Goal: Information Seeking & Learning: Learn about a topic

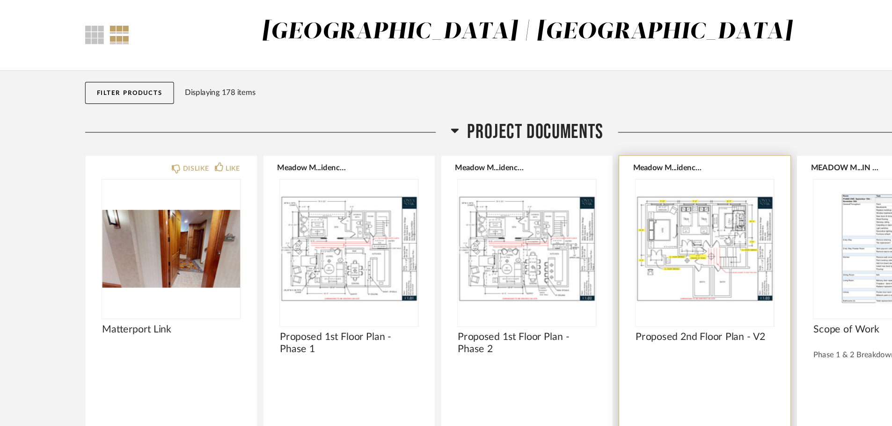
click at [606, 248] on img "0" at bounding box center [597, 250] width 117 height 117
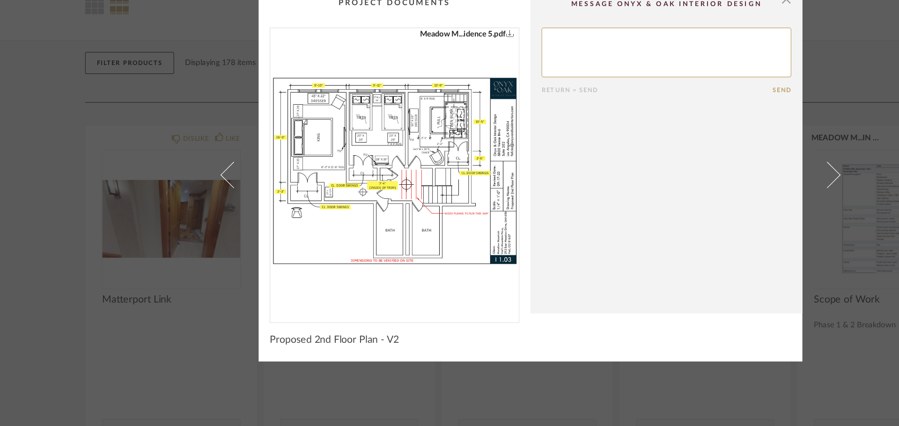
click at [429, 93] on icon "0" at bounding box center [431, 93] width 7 height 7
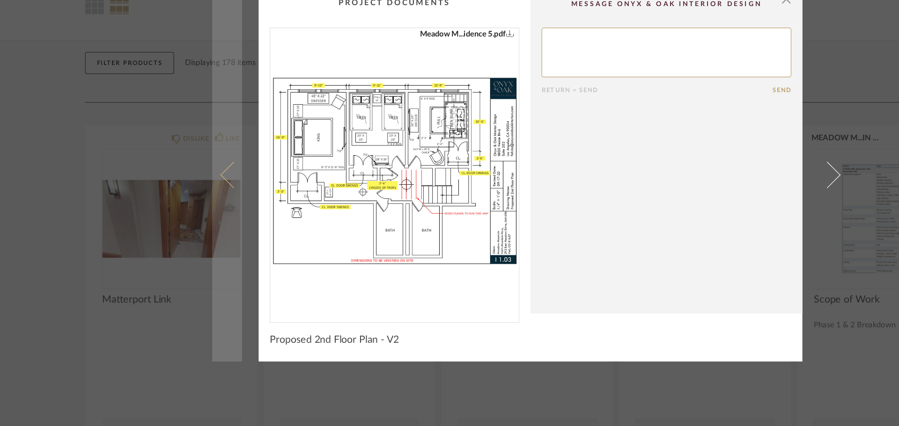
click at [180, 138] on link at bounding box center [192, 213] width 25 height 317
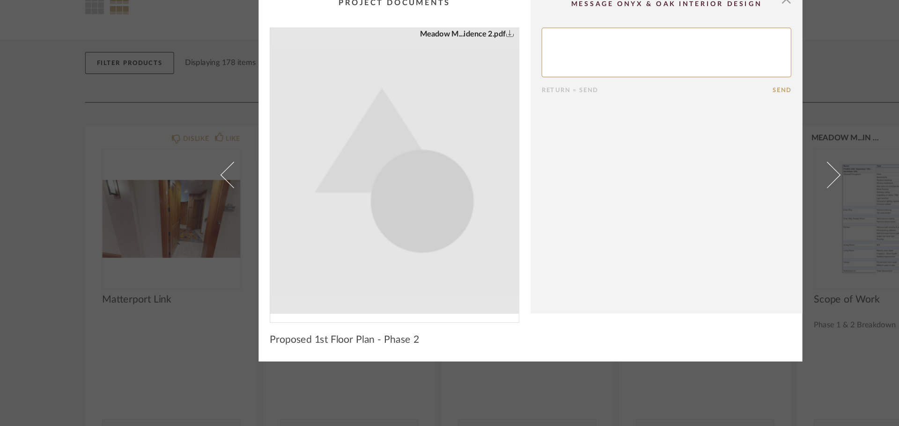
click at [113, 138] on div "× Meadow M...idence 2.pdf Return = Send Send Proposed 1st Floor Plan - Phase 2" at bounding box center [449, 213] width 899 height 426
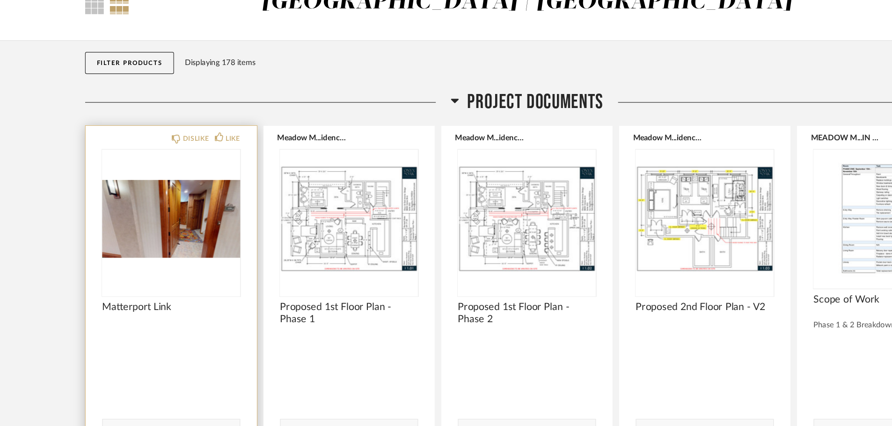
click at [127, 271] on img "0" at bounding box center [145, 250] width 117 height 117
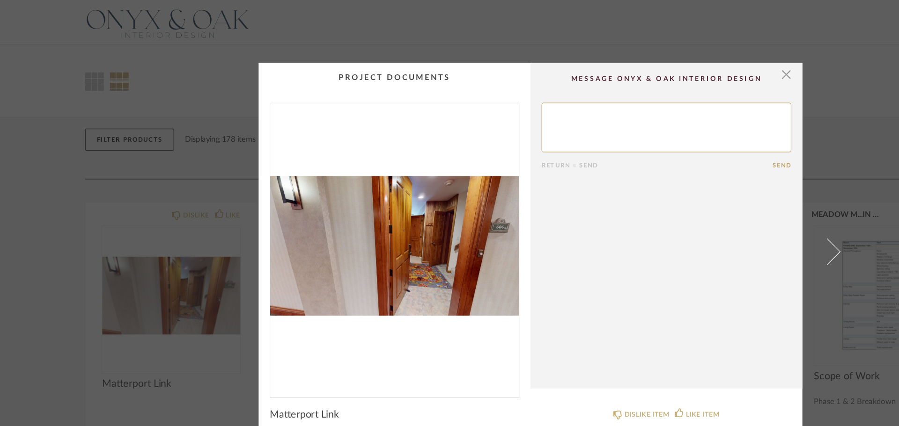
click at [500, 101] on textarea at bounding box center [565, 108] width 212 height 42
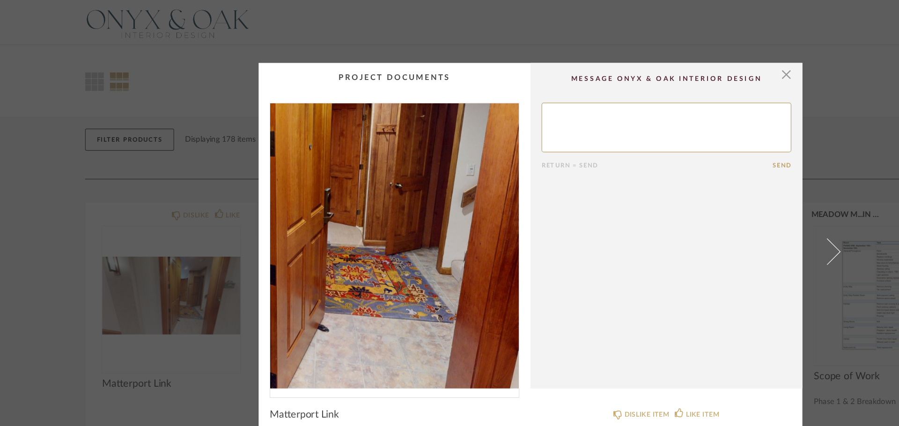
click at [363, 223] on img "0" at bounding box center [334, 209] width 211 height 242
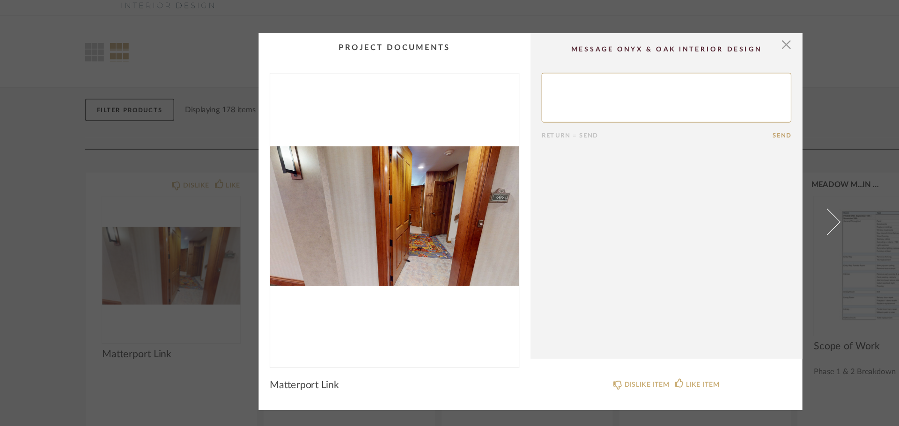
click at [559, 66] on cpp-summary-comments "Return = Send Send" at bounding box center [564, 191] width 230 height 276
drag, startPoint x: 345, startPoint y: 66, endPoint x: 335, endPoint y: 74, distance: 12.6
click at [345, 66] on cpp-summary-thumbnail at bounding box center [334, 195] width 230 height 284
click at [272, 118] on img "0" at bounding box center [334, 209] width 211 height 242
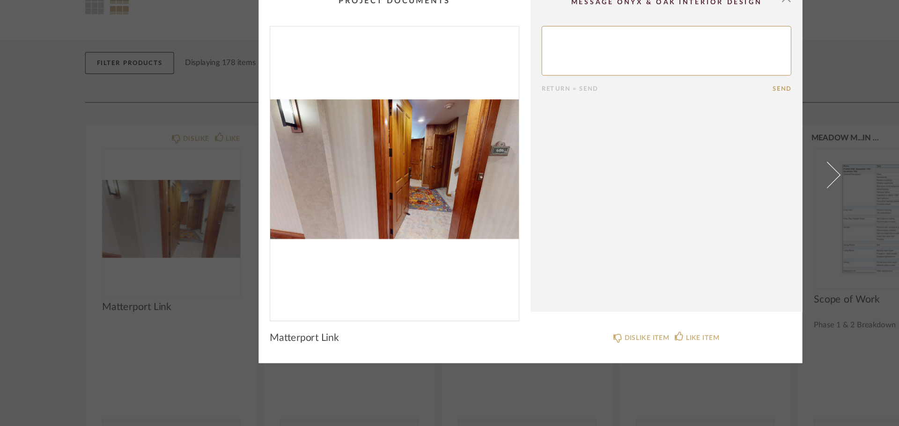
click at [267, 349] on span "Matterport Link" at bounding box center [257, 352] width 59 height 10
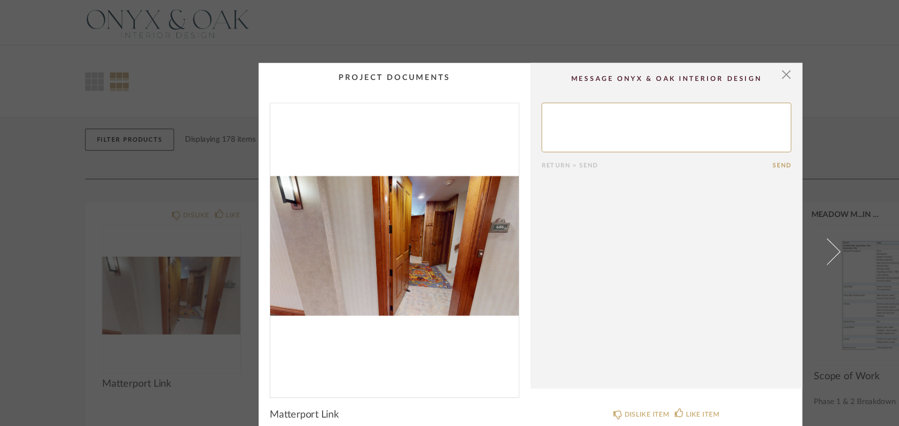
click at [160, 55] on div "× Return = Send Send Matterport Link DISLIKE ITEM LIKE ITEM" at bounding box center [449, 213] width 899 height 426
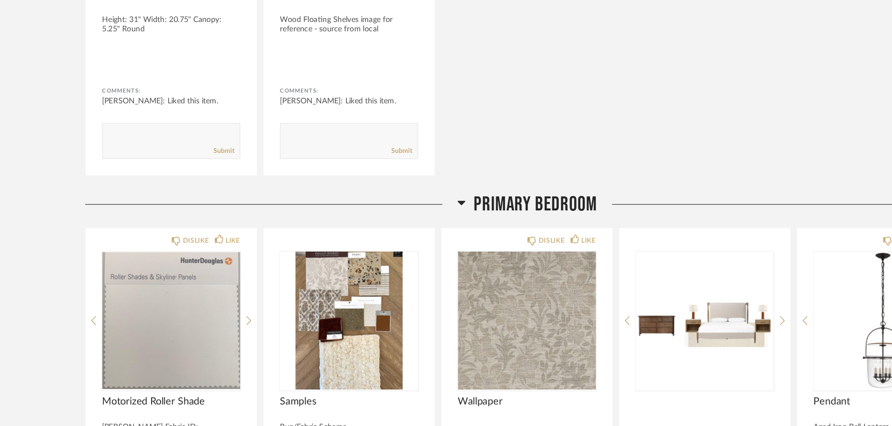
scroll to position [4019, 0]
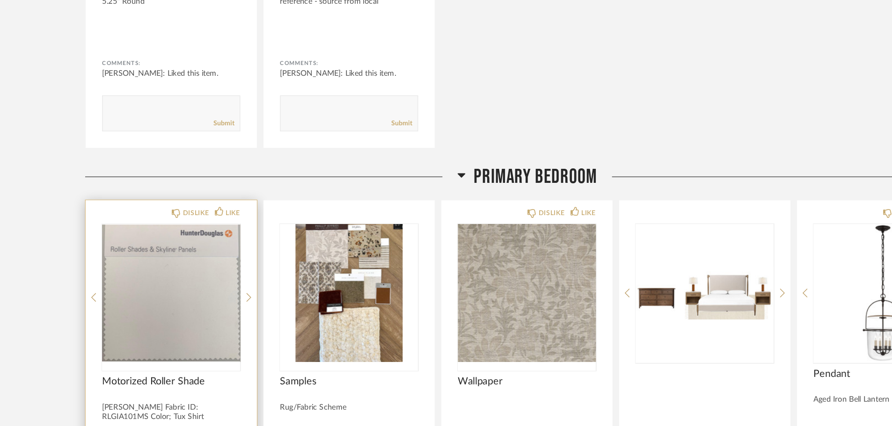
click at [137, 387] on span "Motorized Roller Shade" at bounding box center [145, 389] width 117 height 10
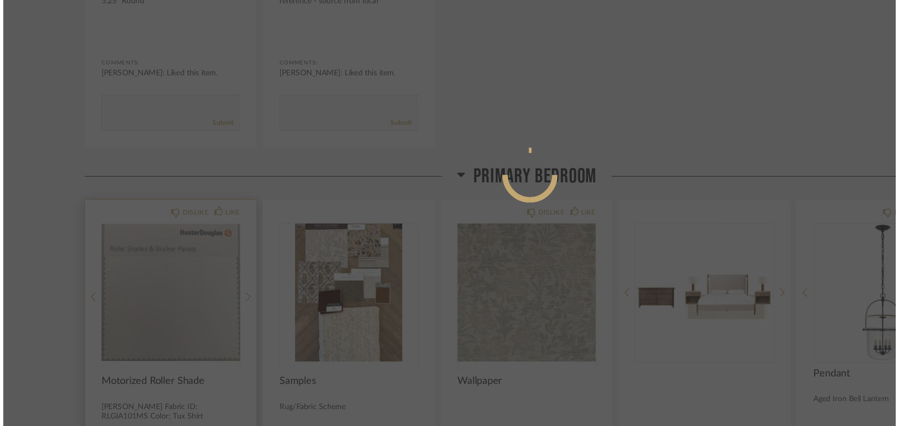
scroll to position [0, 0]
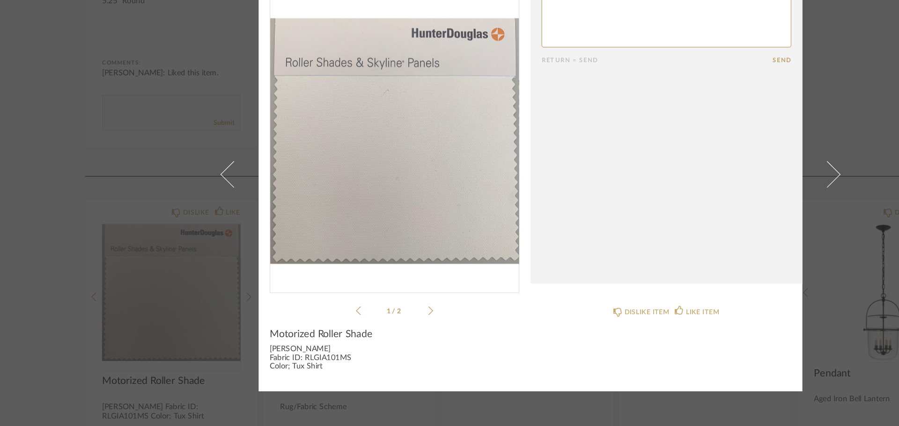
click at [253, 347] on span "Motorized Roller Shade" at bounding box center [271, 349] width 87 height 10
click at [254, 374] on div "[PERSON_NAME] Fabric ID: RLGIA101MS Color; Tux Shirt" at bounding box center [334, 369] width 212 height 22
click at [44, 215] on div "× 1 / 2 Return = Send Send Motorized Roller Shade Gianni Opaque Fabric ID: RLGI…" at bounding box center [449, 213] width 899 height 426
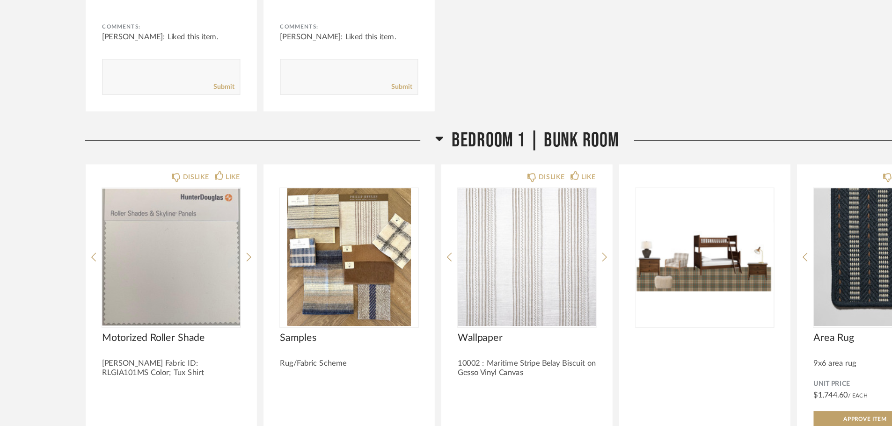
scroll to position [4772, 0]
